Goal: Find specific page/section

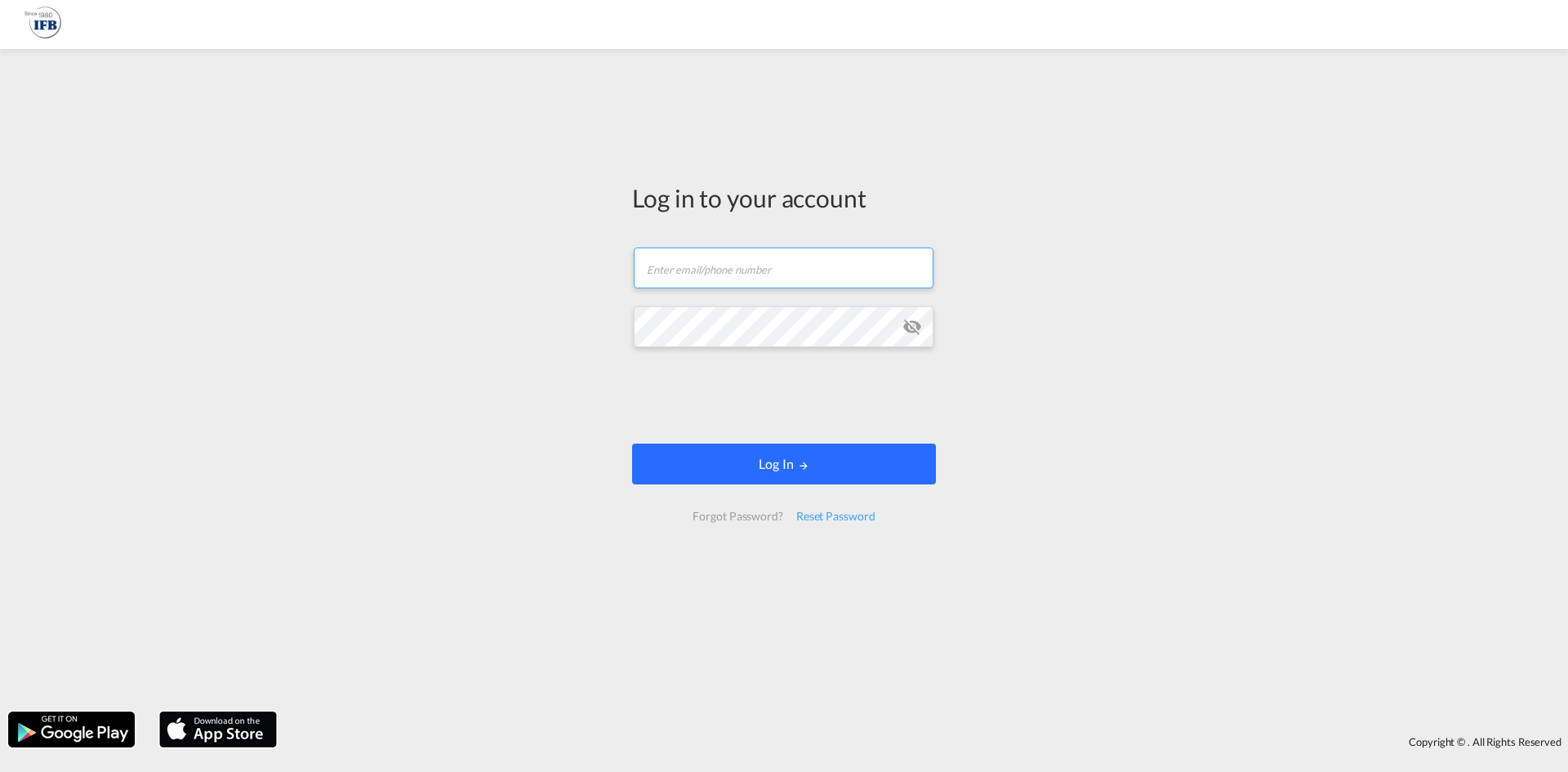
type input "[PERSON_NAME][DOMAIN_NAME][EMAIL_ADDRESS][DOMAIN_NAME]"
click at [815, 469] on button "Log In" at bounding box center [784, 463] width 304 height 41
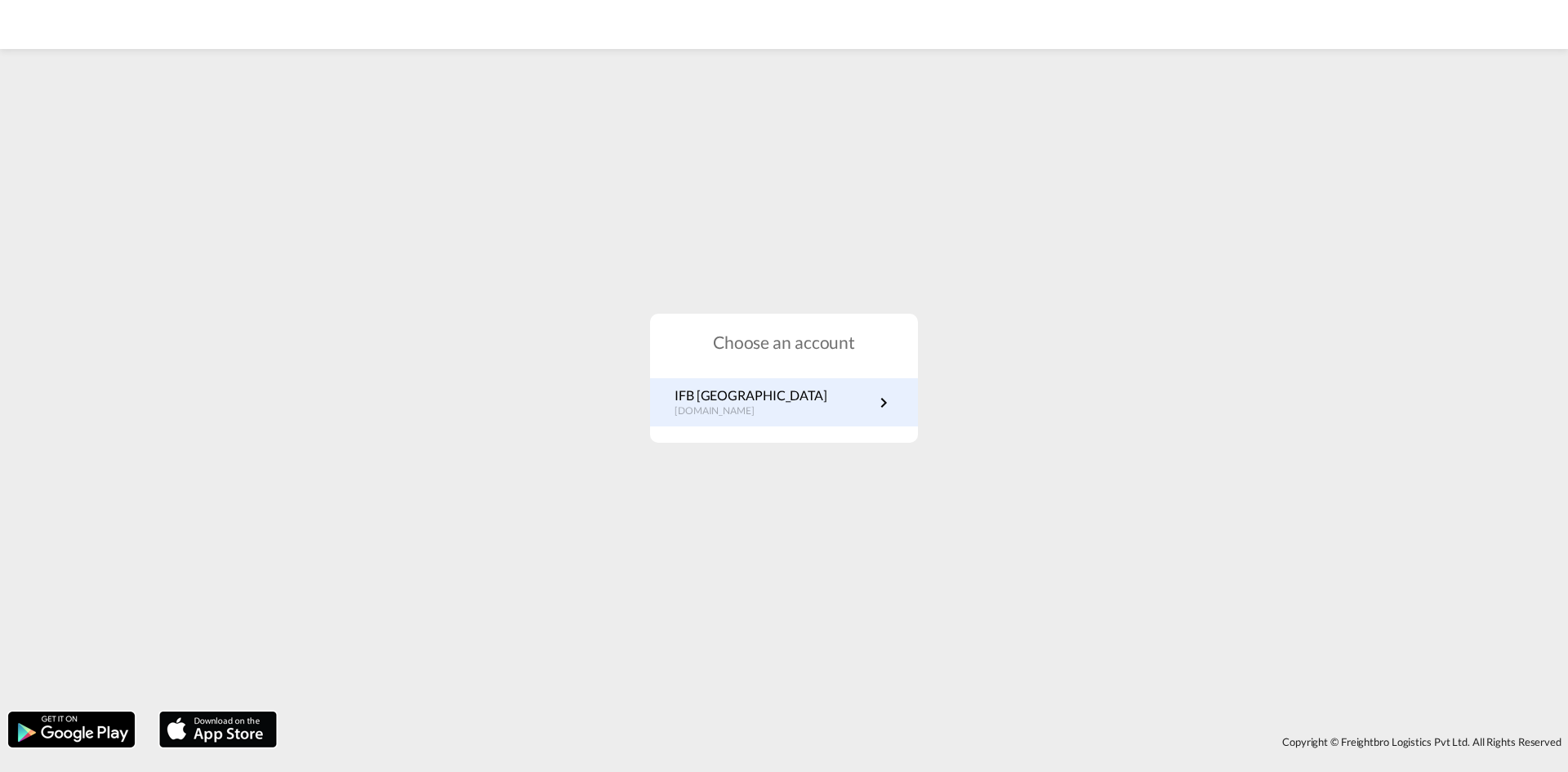
click at [781, 409] on link "IFB Germany [DOMAIN_NAME]" at bounding box center [784, 402] width 219 height 32
